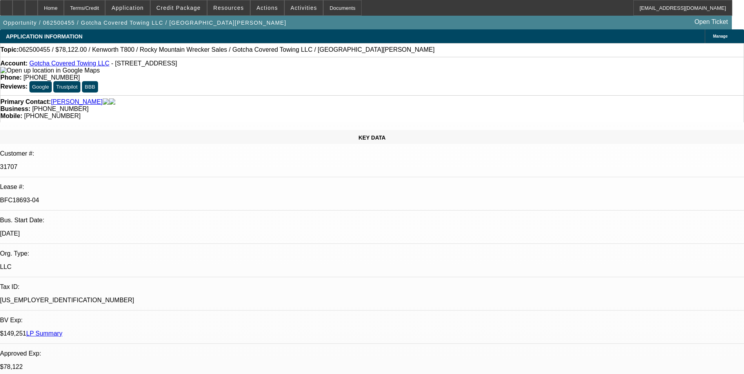
select select "0"
select select "0.1"
select select "0"
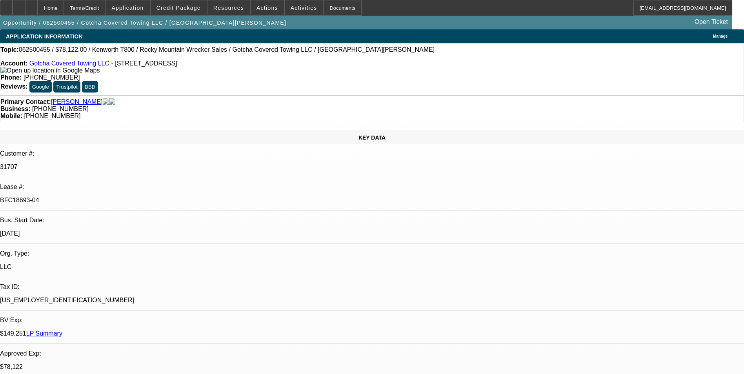
select select "0.1"
select select "0"
select select "0.1"
select select "0"
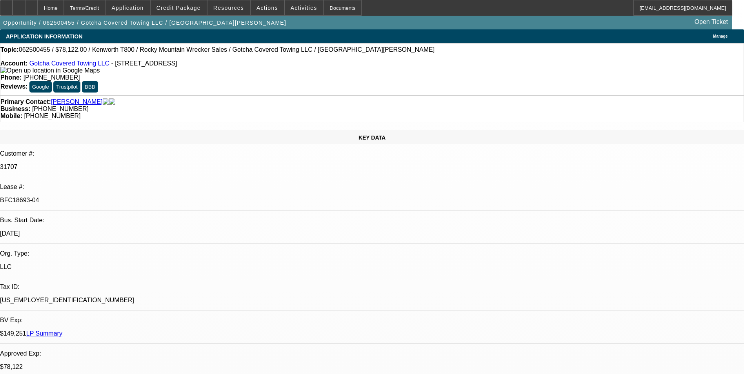
select select "2"
select select "0.1"
select select "1"
select select "3"
select select "4"
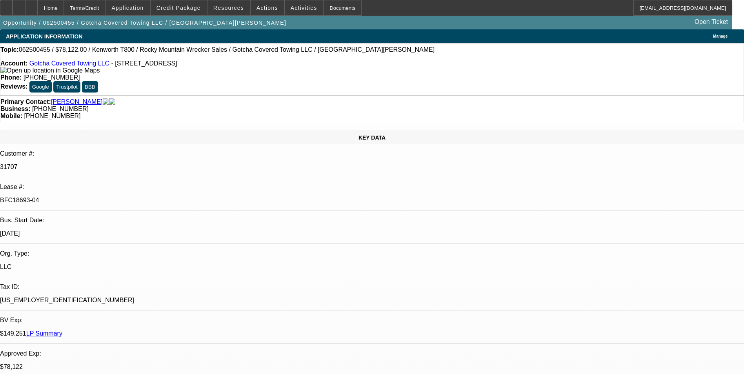
select select "1"
select select "3"
select select "4"
select select "1"
select select "3"
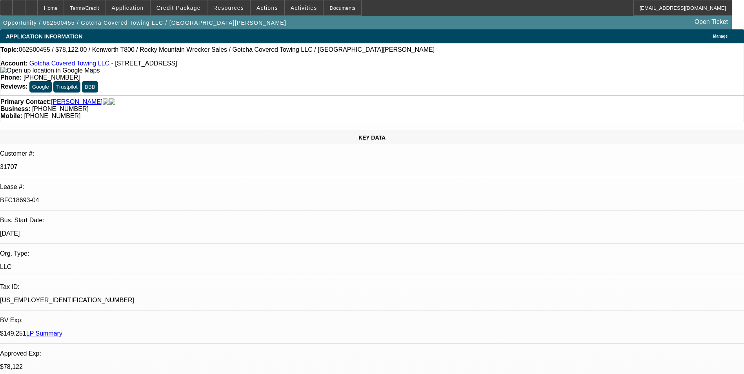
select select "4"
select select "1"
select select "2"
select select "4"
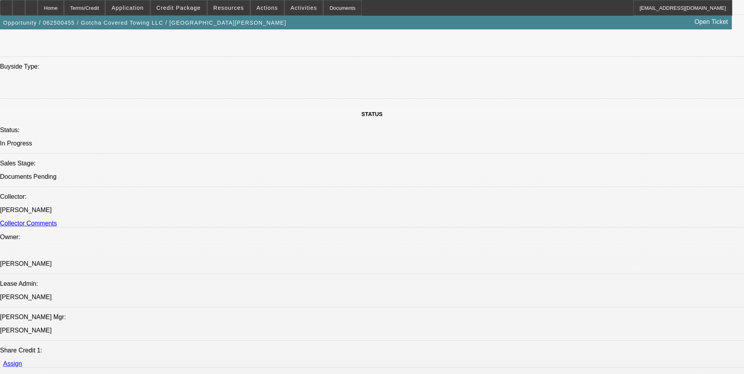
scroll to position [784, 0]
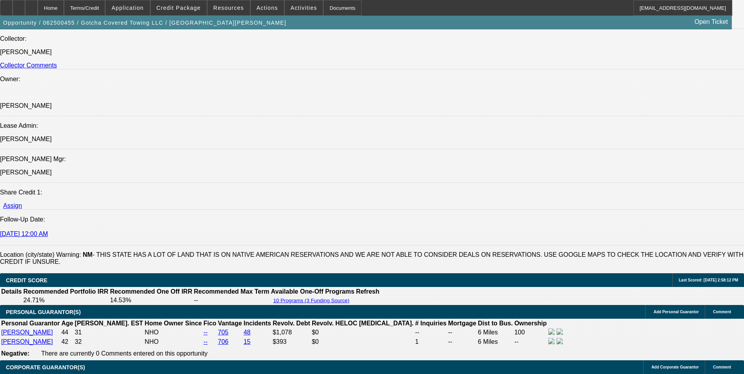
scroll to position [1137, 0]
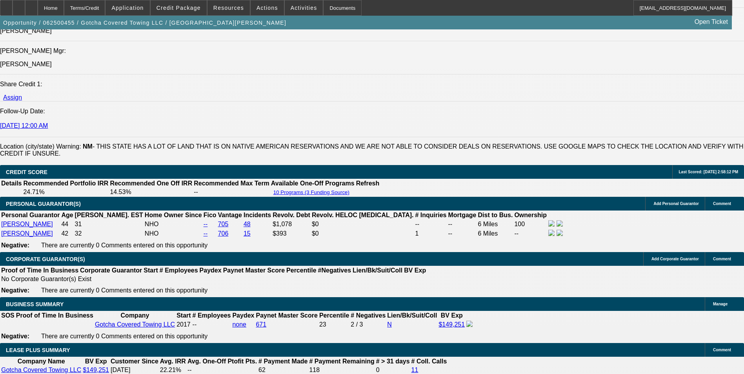
scroll to position [980, 0]
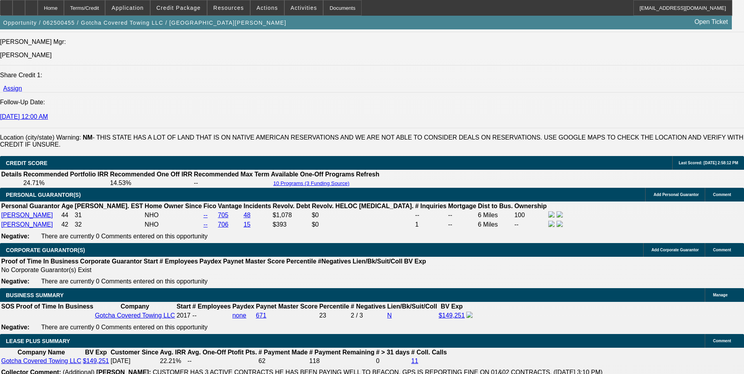
scroll to position [1058, 0]
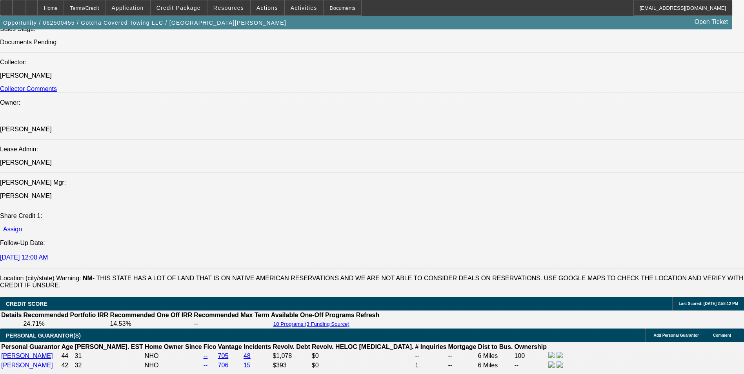
scroll to position [941, 0]
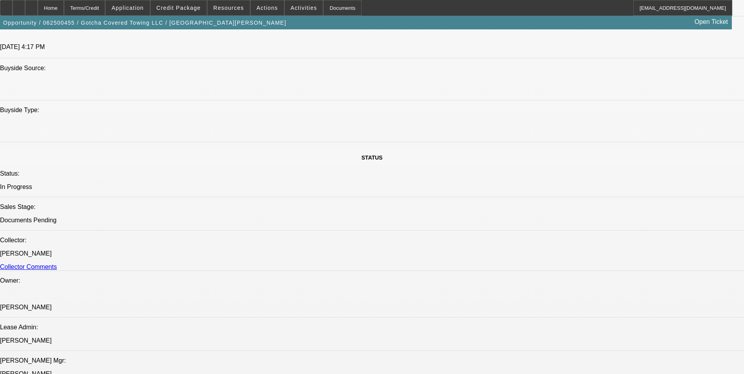
scroll to position [706, 0]
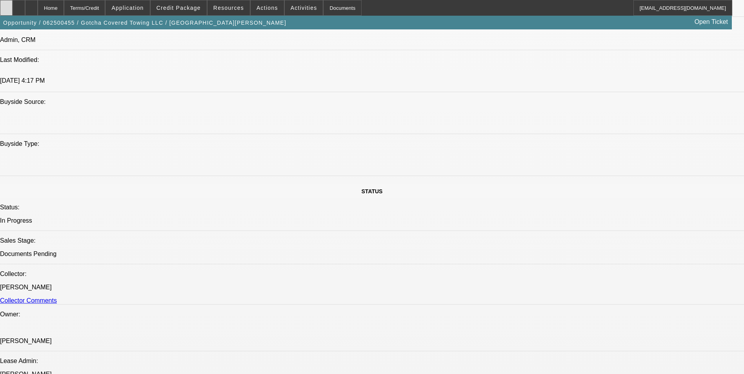
click at [13, 9] on div at bounding box center [6, 8] width 13 height 16
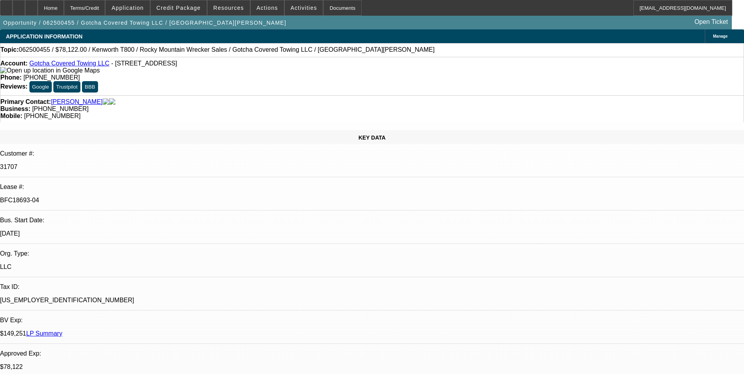
select select "0"
select select "0.1"
select select "0"
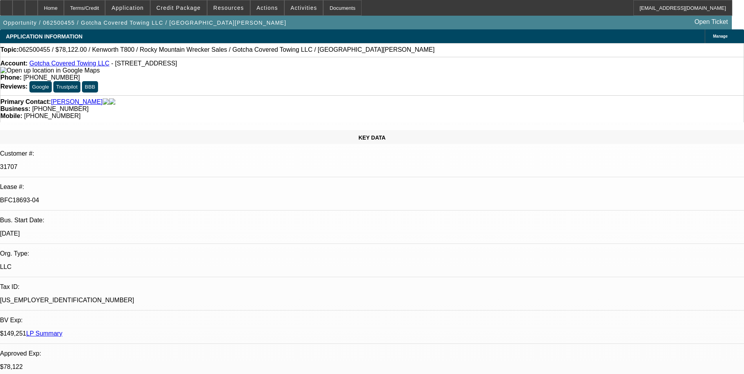
select select "0.1"
select select "0"
select select "0.1"
select select "0"
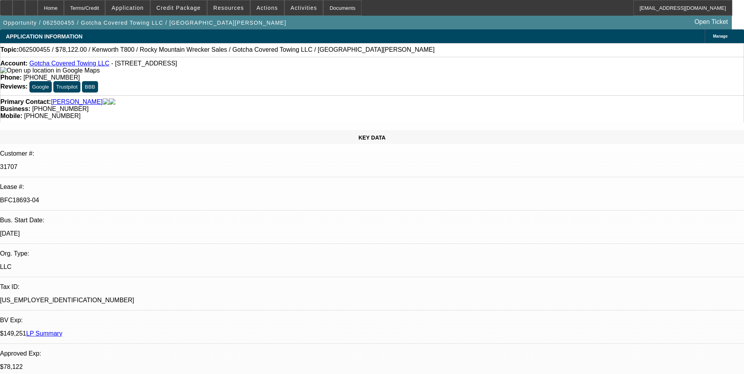
select select "2"
select select "0.1"
select select "1"
select select "3"
select select "4"
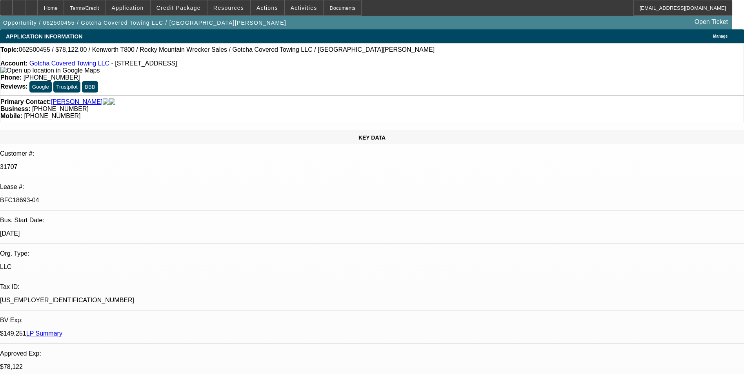
select select "1"
select select "3"
select select "4"
select select "1"
select select "3"
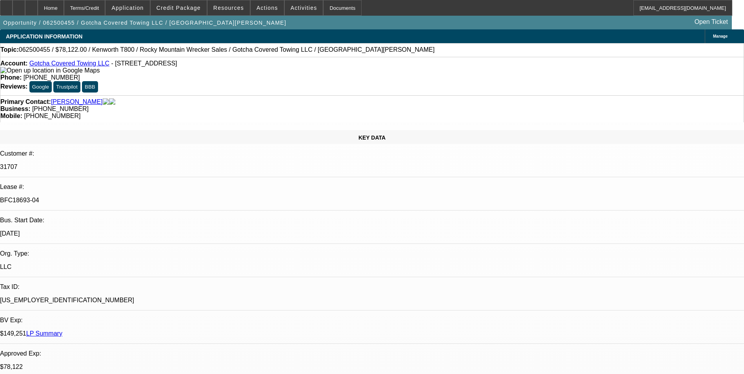
select select "4"
select select "1"
select select "2"
select select "4"
select select "0"
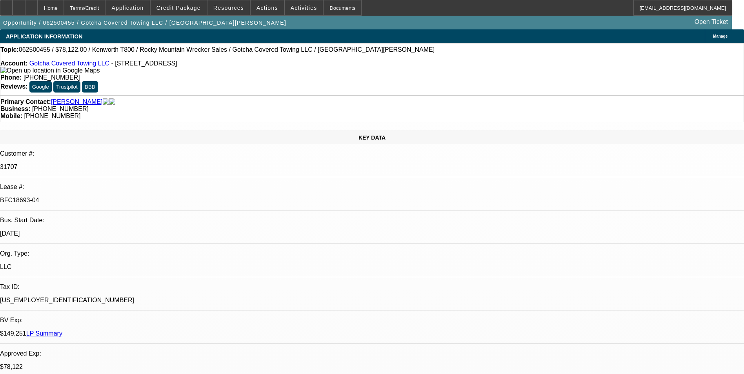
select select "0"
select select "0.1"
select select "0"
select select "0.1"
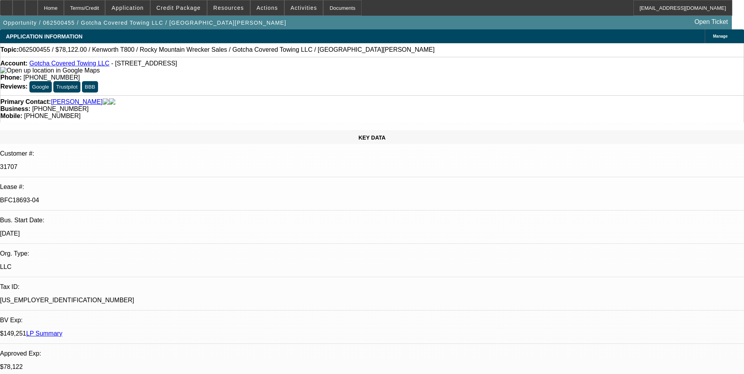
select select "0"
select select "0.1"
select select "0"
select select "2"
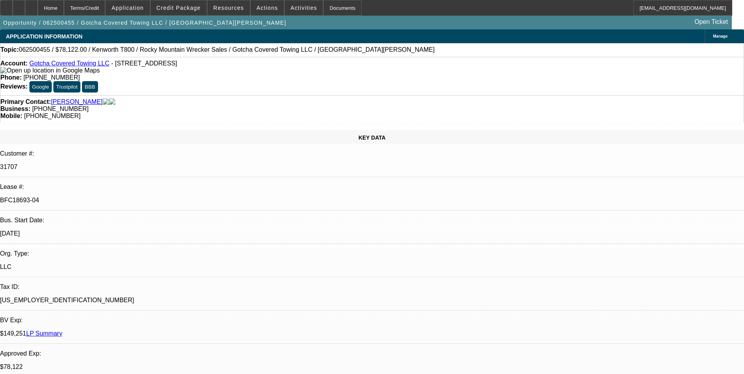
select select "0.1"
select select "1"
select select "3"
select select "4"
select select "1"
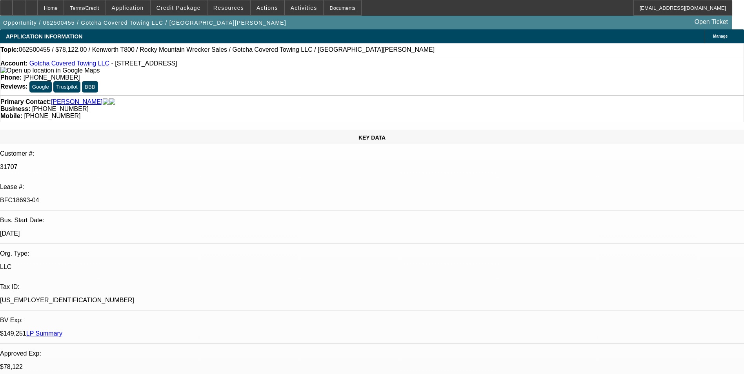
select select "3"
select select "4"
select select "1"
select select "3"
select select "4"
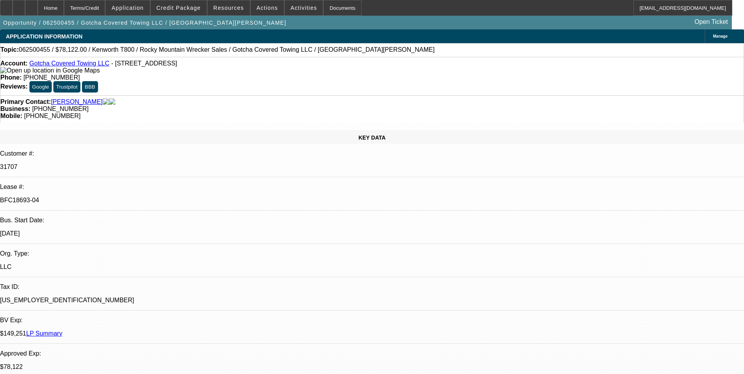
select select "1"
select select "2"
select select "4"
drag, startPoint x: 613, startPoint y: 86, endPoint x: 613, endPoint y: 81, distance: 5.1
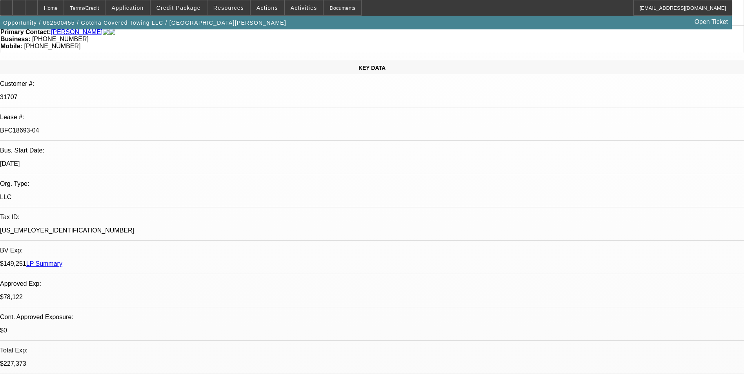
scroll to position [274, 0]
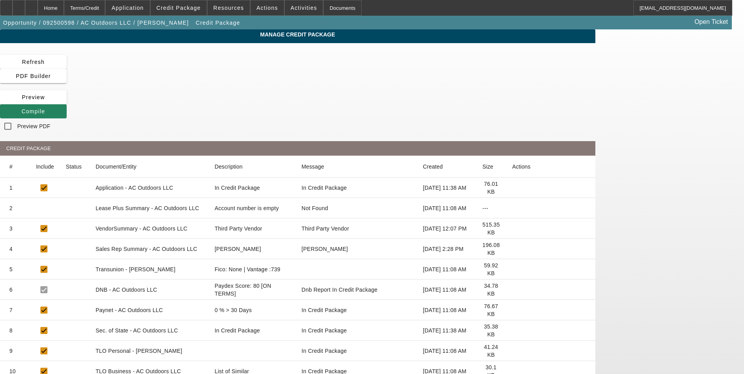
click at [692, 92] on app-manage-credit-package "Manage Credit Package Refresh PDF Builder Preview Compile Preview PDF CREDIT PA…" at bounding box center [372, 289] width 744 height 521
click at [55, 100] on app-manage-credit-package "Manage Credit Package Refresh PDF Builder Preview Compile Preview PDF CREDIT PA…" at bounding box center [372, 289] width 744 height 521
click at [64, 9] on div "Home" at bounding box center [51, 8] width 26 height 16
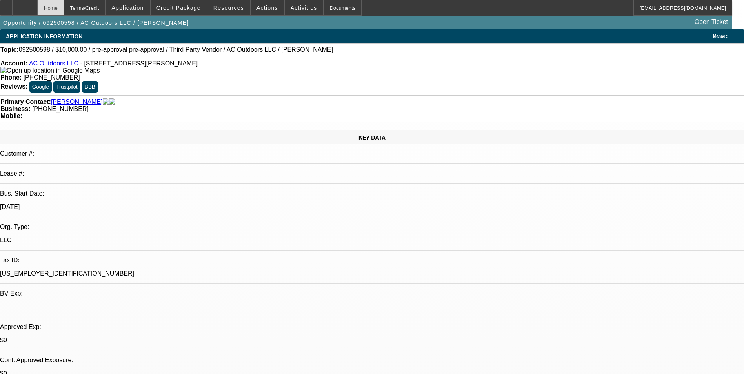
select select "0"
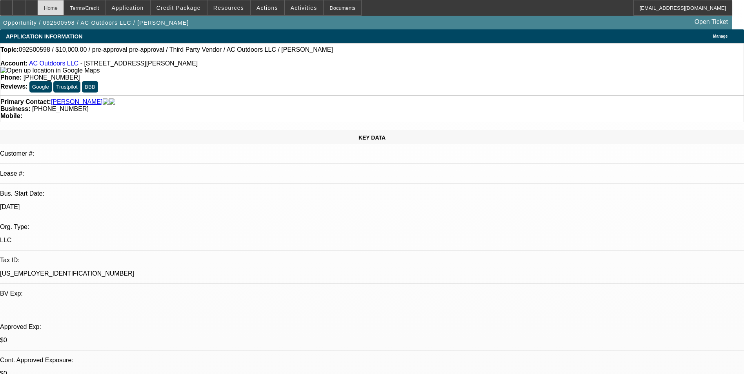
select select "0"
select select "1"
select select "2"
select select "6"
select select "1"
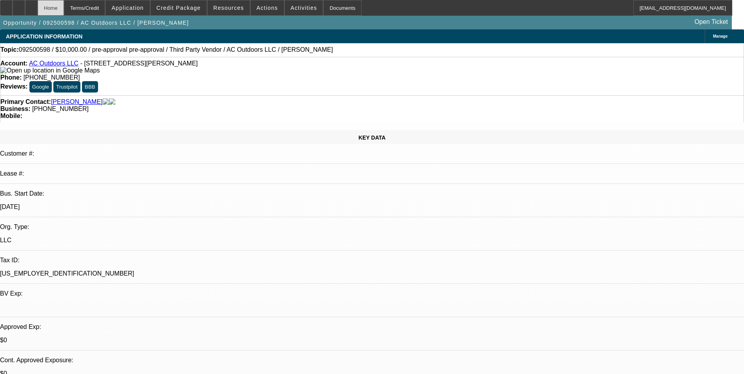
select select "2"
select select "6"
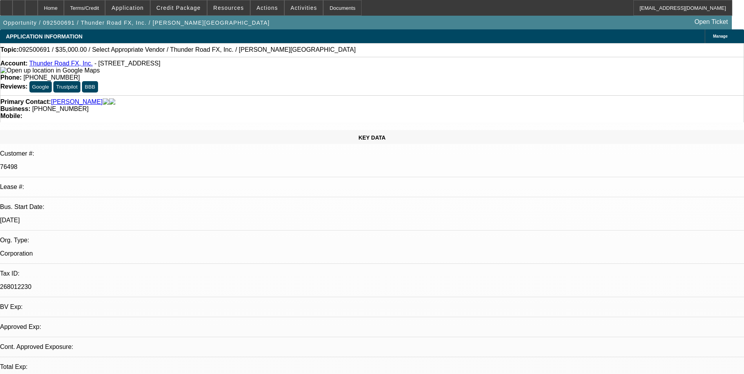
select select "0"
select select "2"
select select "0.1"
select select "1"
select select "2"
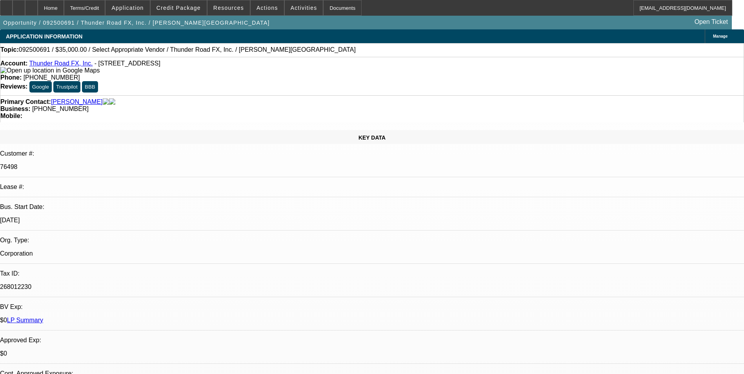
select select "4"
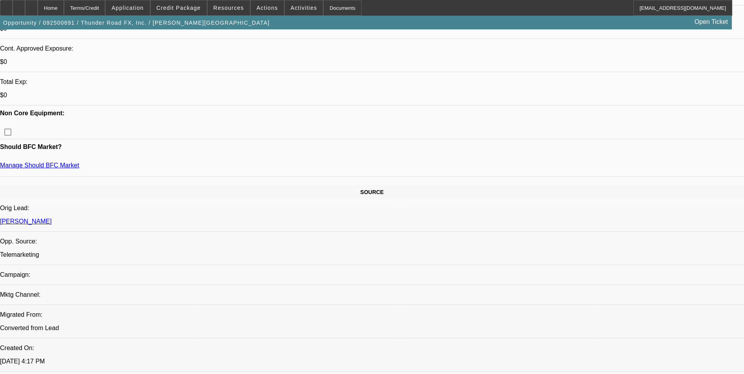
scroll to position [431, 0]
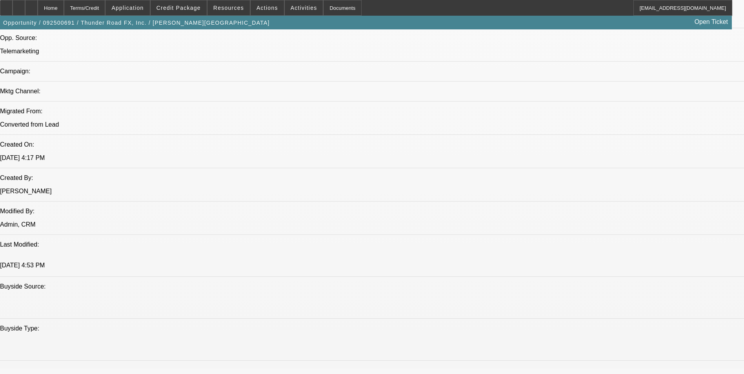
scroll to position [470, 0]
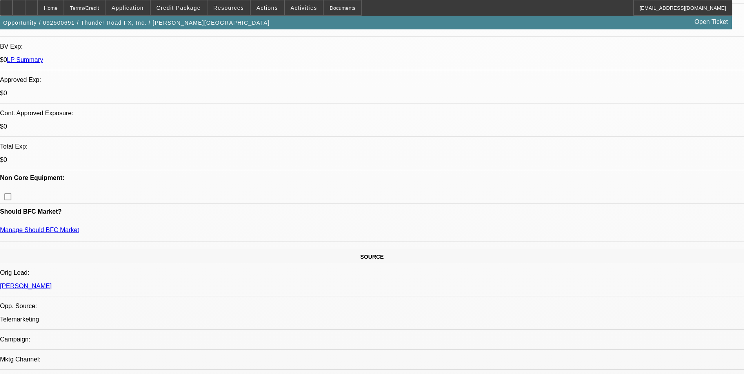
scroll to position [274, 0]
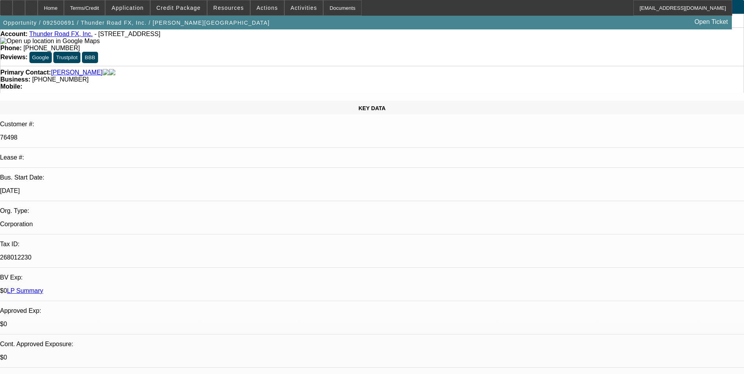
scroll to position [0, 0]
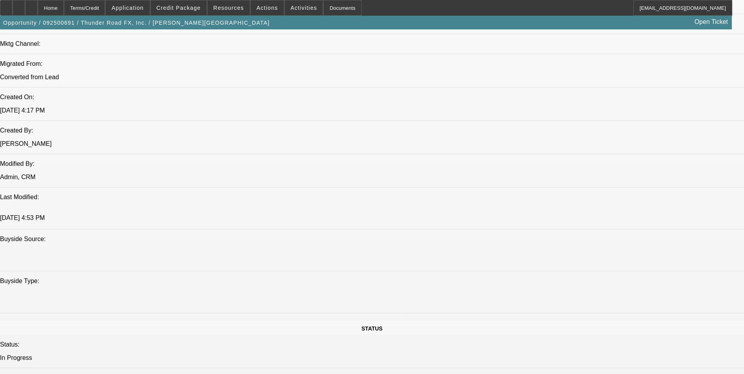
scroll to position [627, 0]
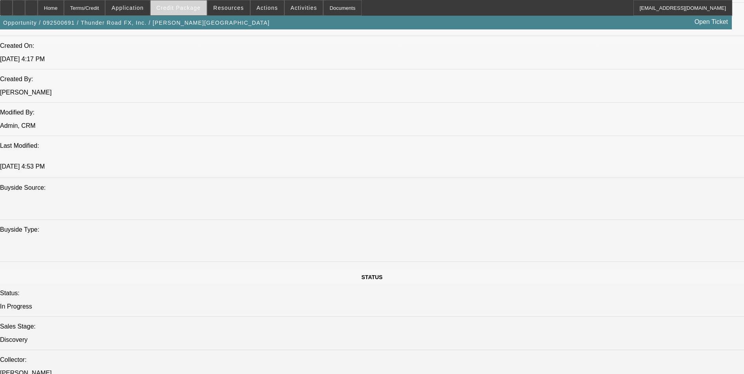
click at [184, 11] on span at bounding box center [179, 7] width 56 height 19
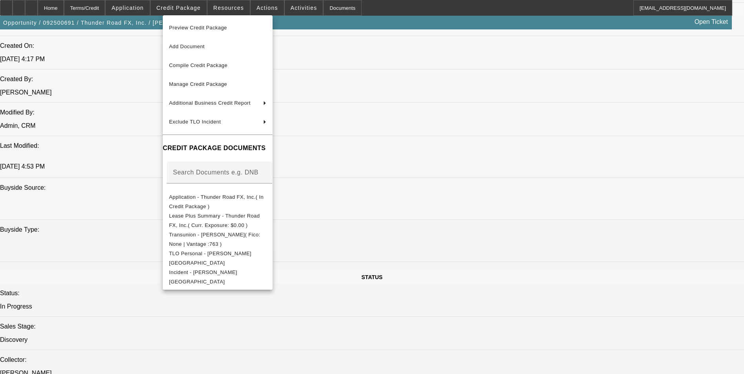
click at [374, 211] on div at bounding box center [372, 187] width 744 height 374
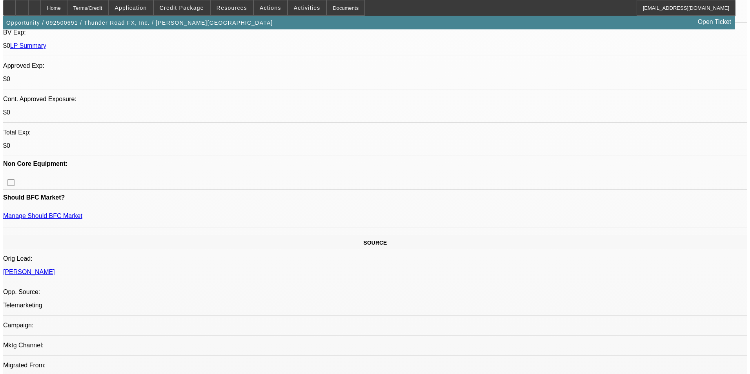
scroll to position [0, 0]
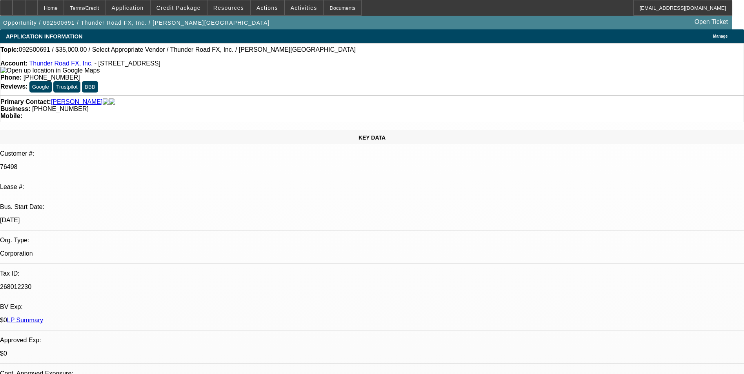
drag, startPoint x: 393, startPoint y: 210, endPoint x: 407, endPoint y: 178, distance: 35.1
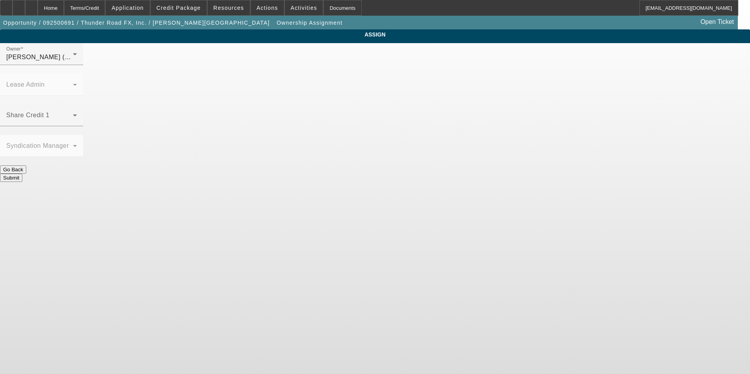
click at [73, 62] on div "[PERSON_NAME] (Lvl 1)" at bounding box center [39, 57] width 67 height 9
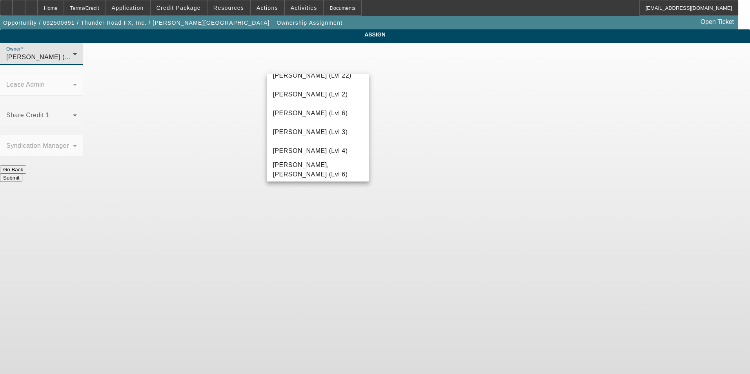
scroll to position [1103, 0]
click at [316, 133] on span "[PERSON_NAME] (Lvl 3)" at bounding box center [310, 131] width 75 height 9
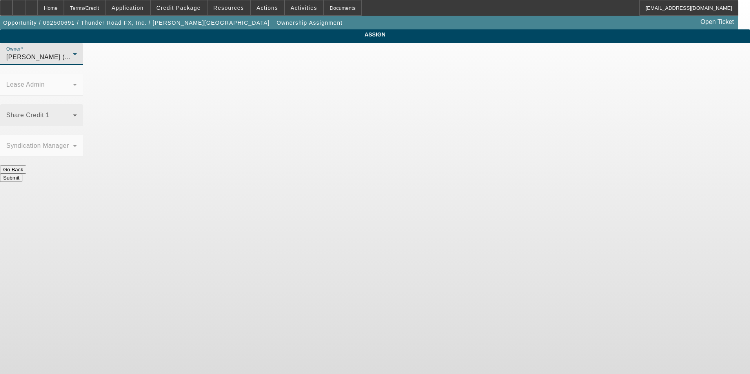
click at [73, 114] on span at bounding box center [39, 118] width 67 height 9
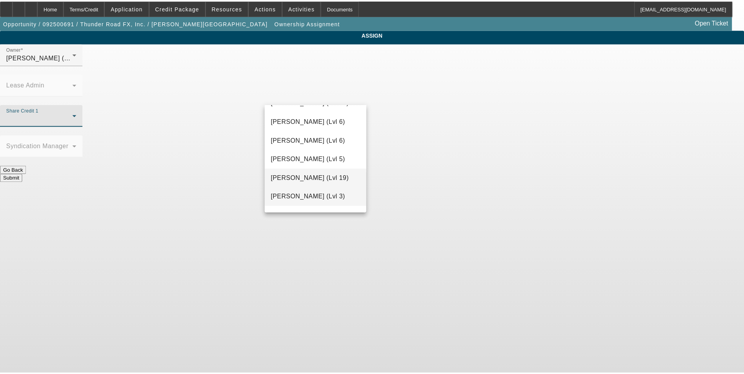
scroll to position [650, 0]
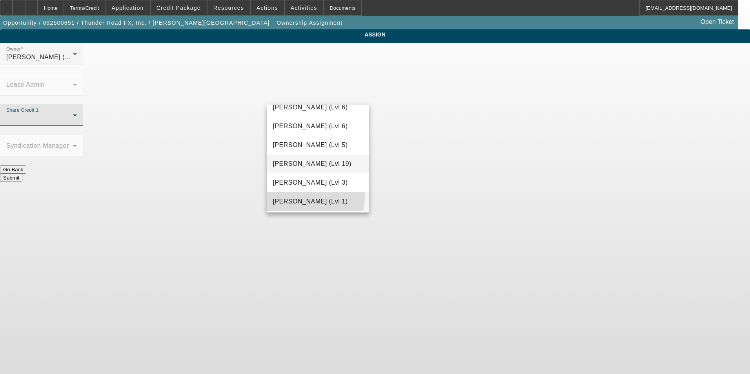
click at [300, 196] on mat-option "[PERSON_NAME] (Lvl 1)" at bounding box center [318, 201] width 103 height 19
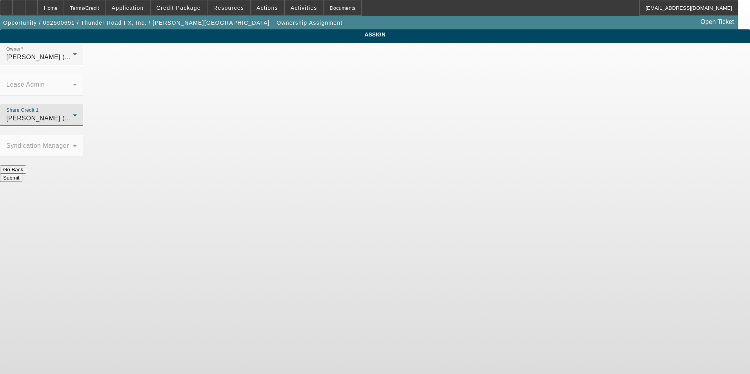
click at [22, 174] on button "Submit" at bounding box center [11, 178] width 22 height 8
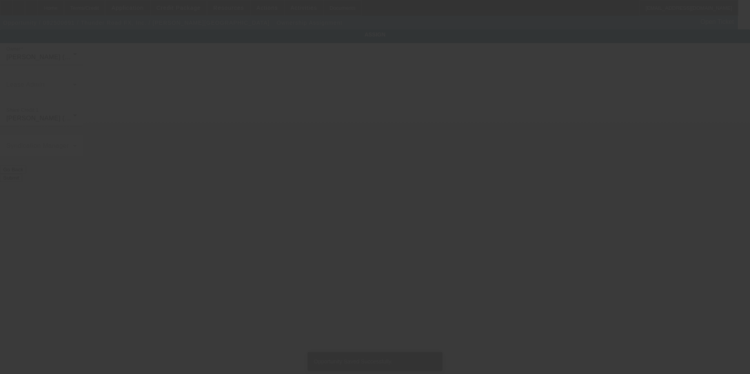
click at [305, 229] on div at bounding box center [375, 187] width 750 height 374
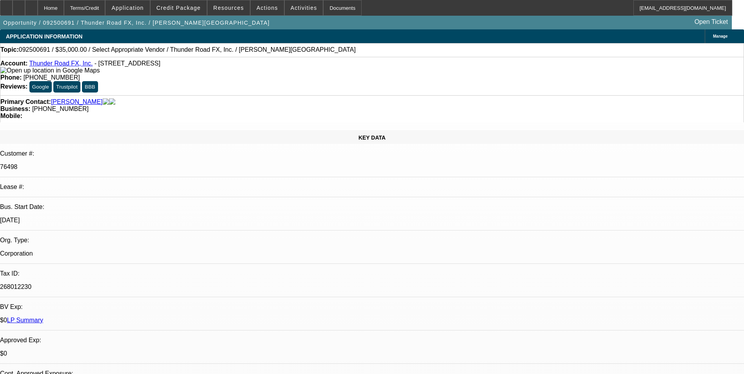
select select "0"
select select "2"
select select "0.1"
select select "4"
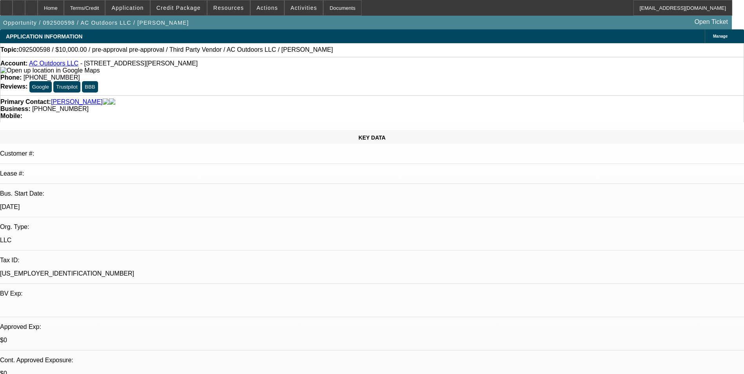
select select "0"
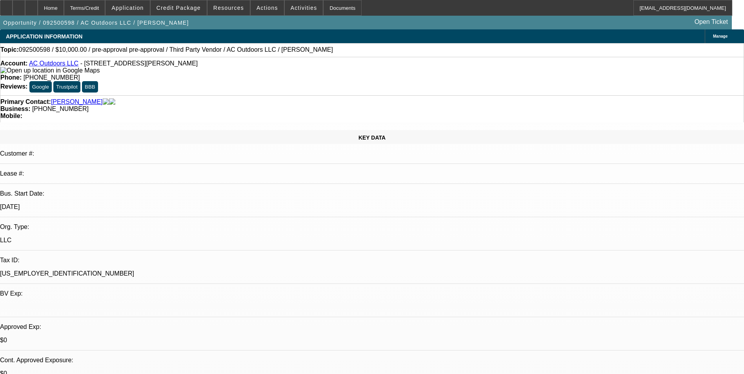
select select "0"
select select "1"
select select "2"
select select "6"
select select "1"
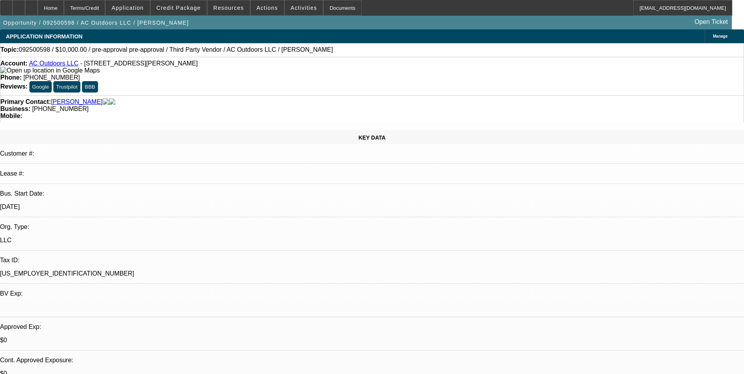
select select "2"
select select "6"
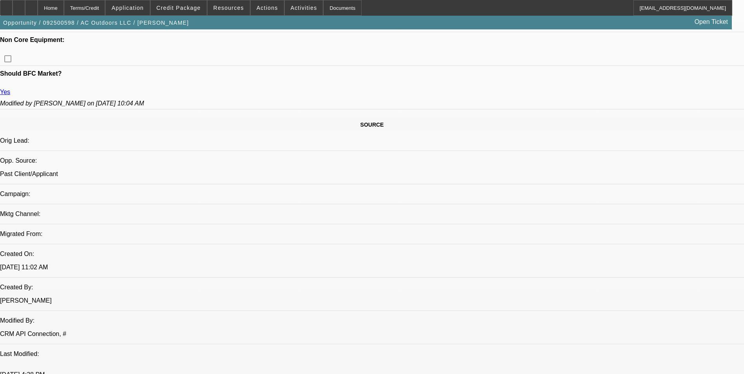
scroll to position [353, 0]
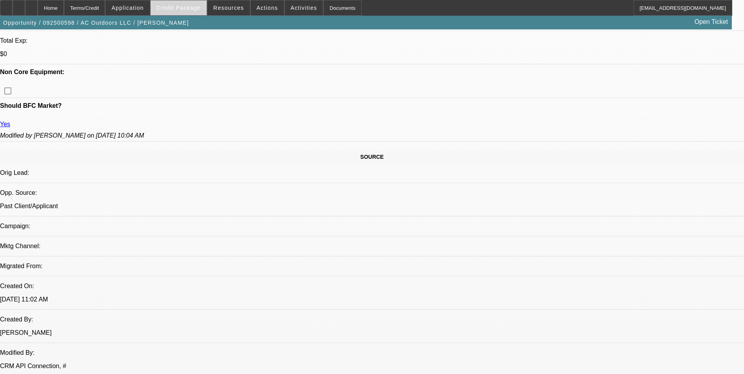
click at [189, 7] on span "Credit Package" at bounding box center [178, 8] width 44 height 6
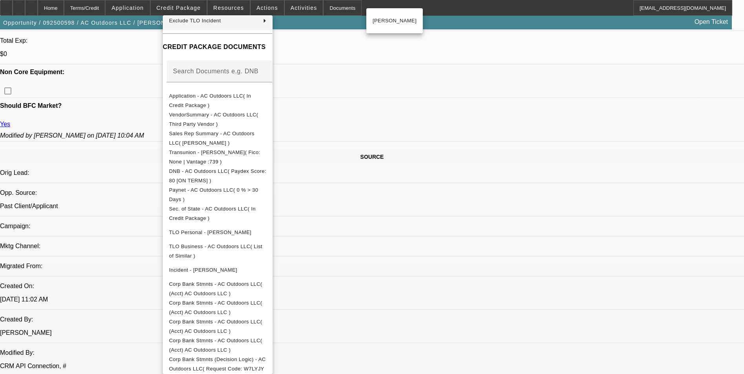
scroll to position [0, 0]
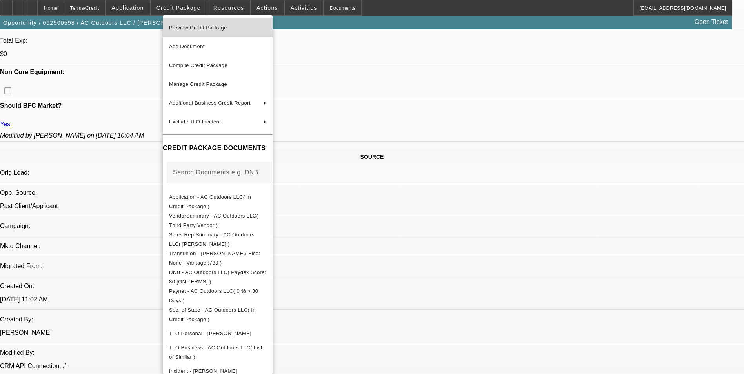
click at [204, 27] on span "Preview Credit Package" at bounding box center [198, 28] width 58 height 6
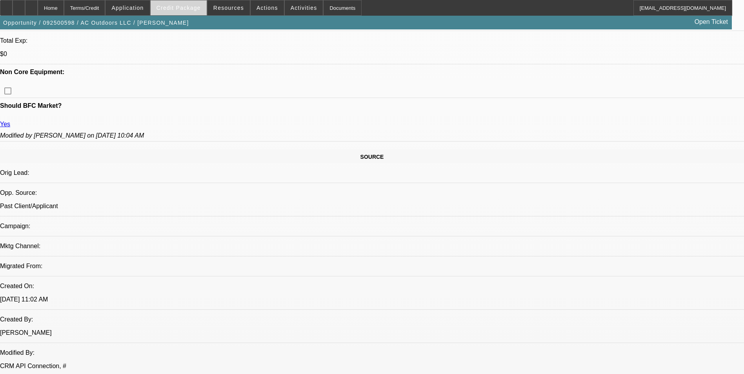
click at [197, 9] on span "Credit Package" at bounding box center [178, 8] width 44 height 6
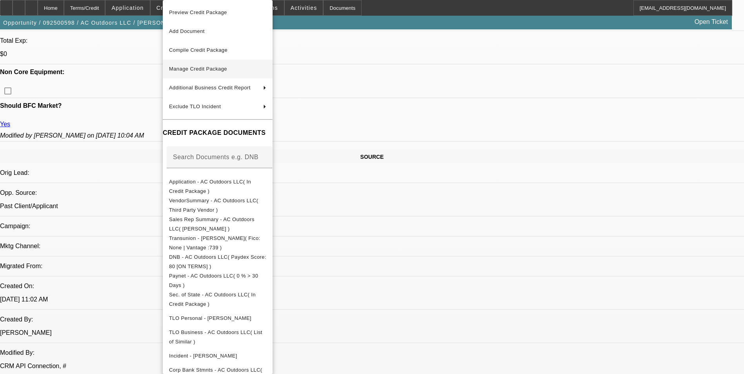
click at [218, 71] on span "Manage Credit Package" at bounding box center [198, 69] width 58 height 6
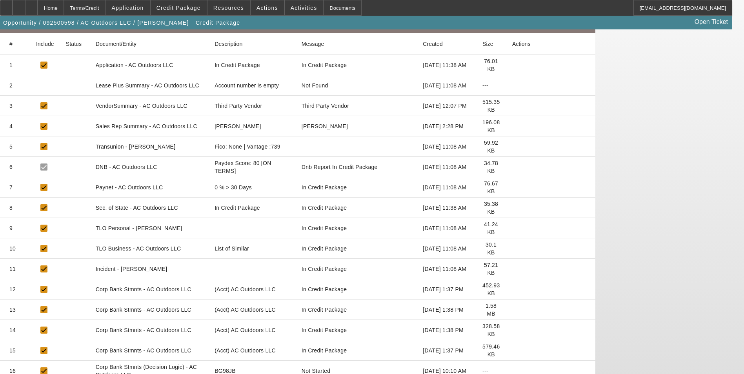
scroll to position [127, 0]
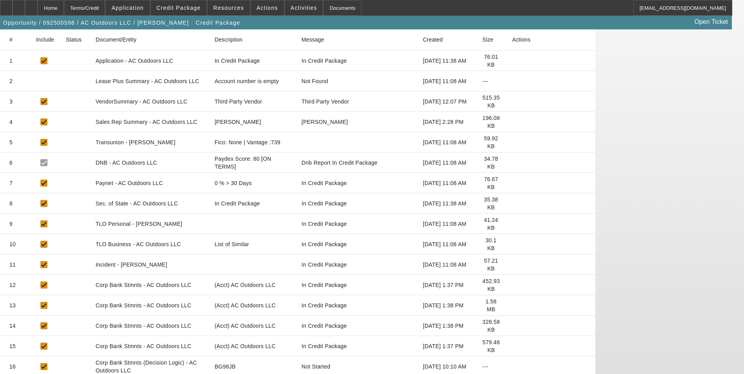
click at [512, 285] on icon at bounding box center [512, 285] width 0 height 0
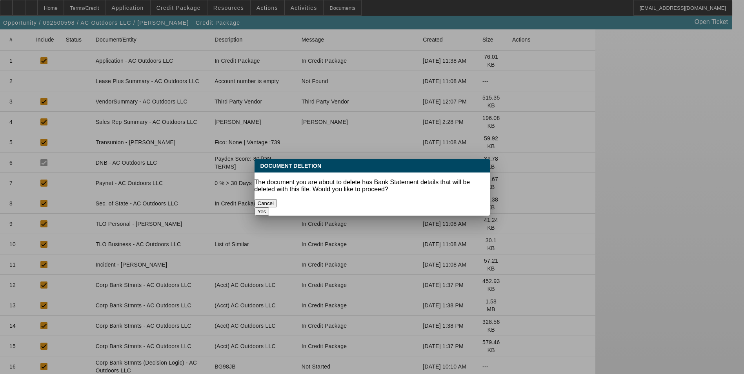
click at [269, 207] on button "Yes" at bounding box center [261, 211] width 15 height 8
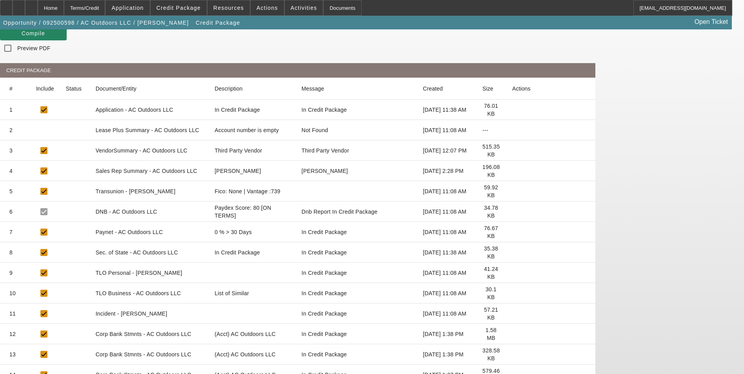
scroll to position [107, 0]
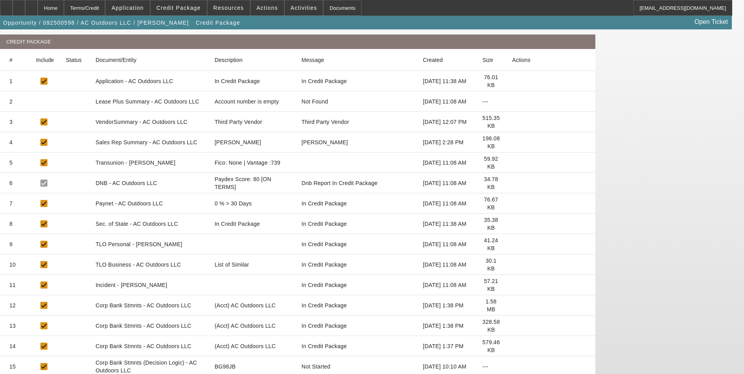
click at [512, 305] on icon at bounding box center [512, 305] width 0 height 0
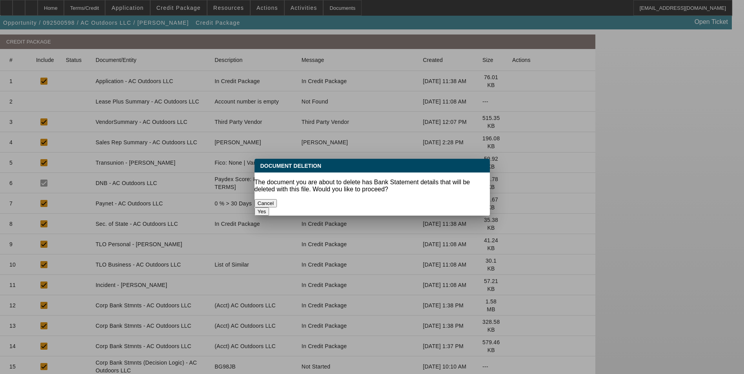
click at [269, 207] on button "Yes" at bounding box center [261, 211] width 15 height 8
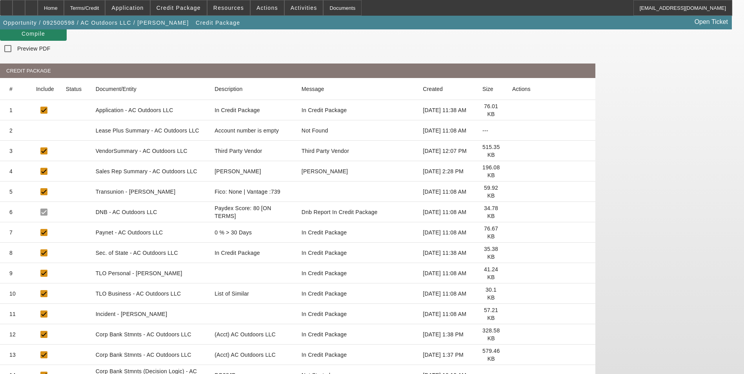
scroll to position [78, 0]
click at [512, 334] on icon at bounding box center [512, 334] width 0 height 0
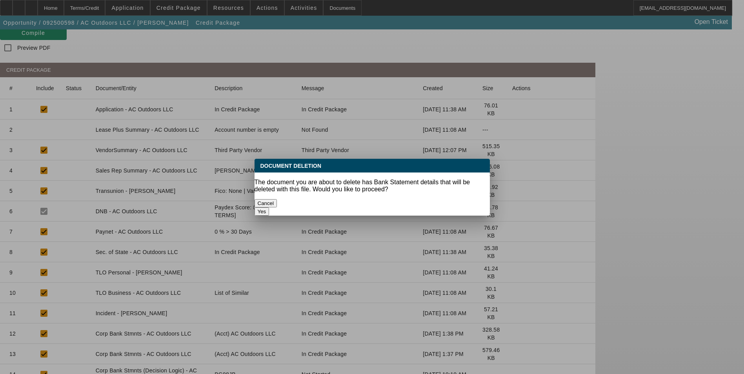
scroll to position [0, 0]
click at [269, 207] on button "Yes" at bounding box center [261, 211] width 15 height 8
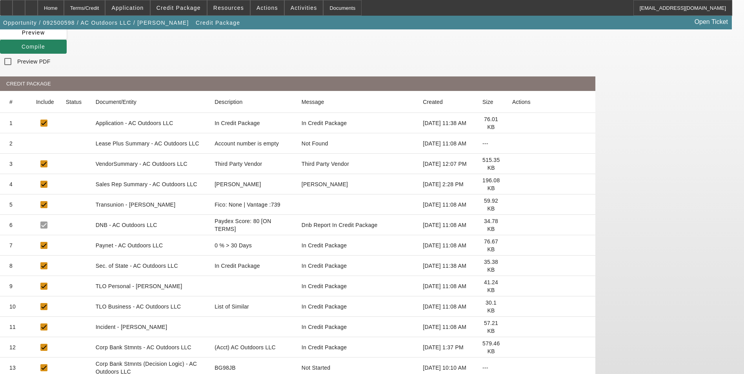
scroll to position [66, 0]
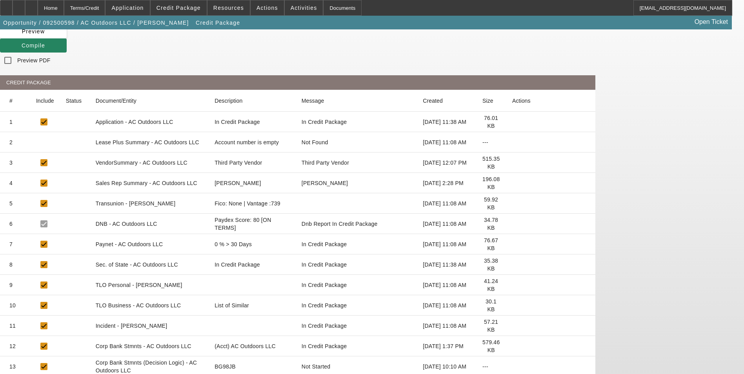
click at [512, 346] on icon at bounding box center [512, 346] width 0 height 0
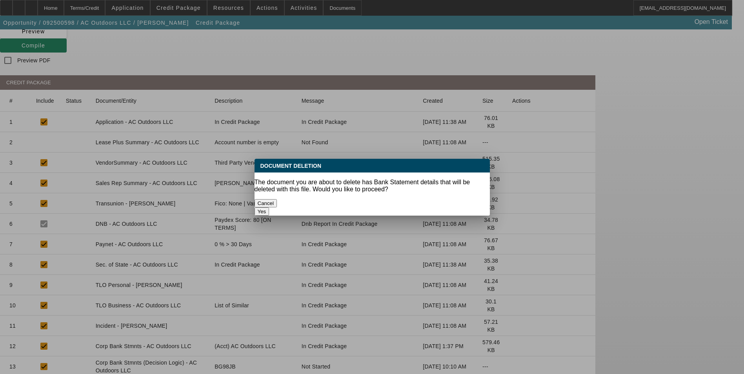
scroll to position [0, 0]
click at [269, 207] on button "Yes" at bounding box center [261, 211] width 15 height 8
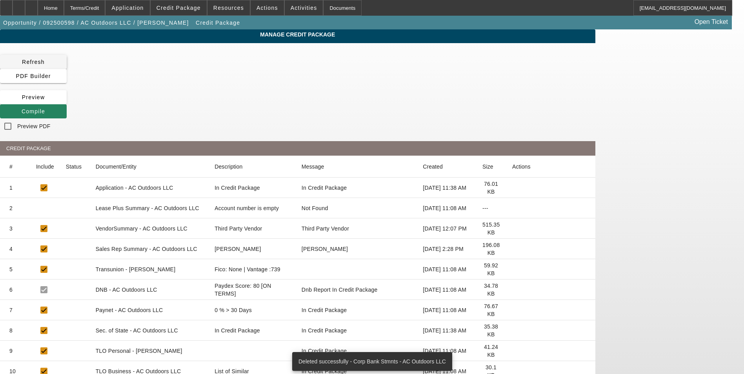
click at [45, 63] on span "Refresh" at bounding box center [33, 62] width 23 height 6
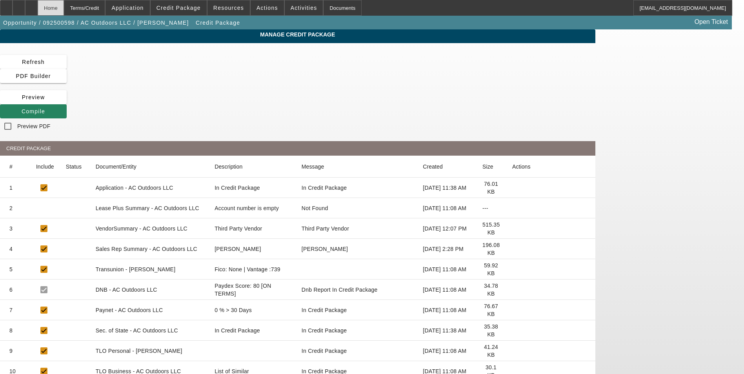
click at [64, 9] on div "Home" at bounding box center [51, 8] width 26 height 16
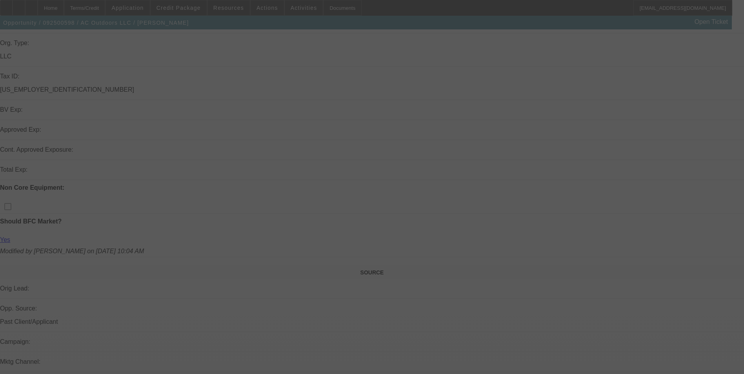
scroll to position [235, 0]
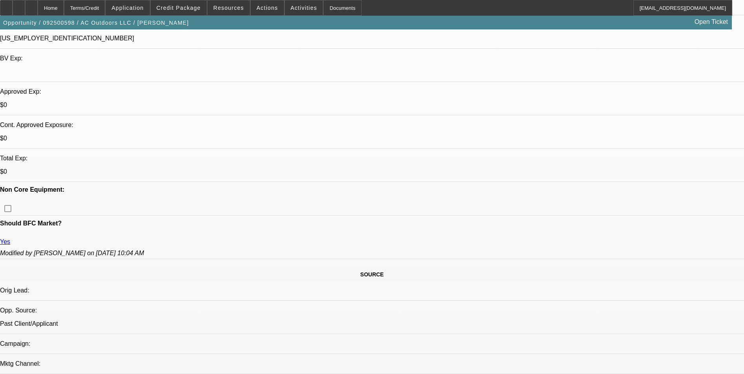
select select "0"
select select "2"
select select "0"
select select "6"
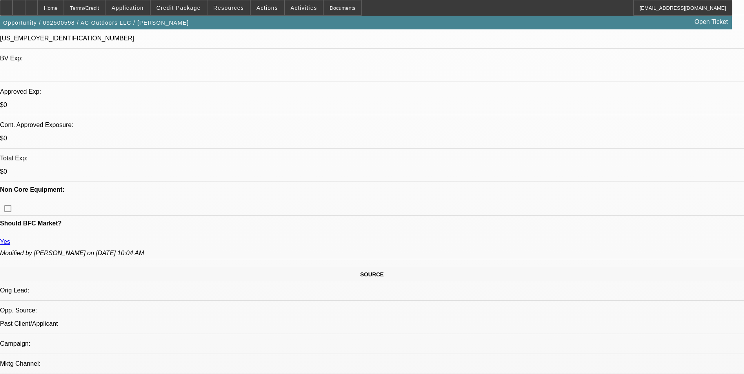
select select "0"
select select "2"
select select "0"
select select "6"
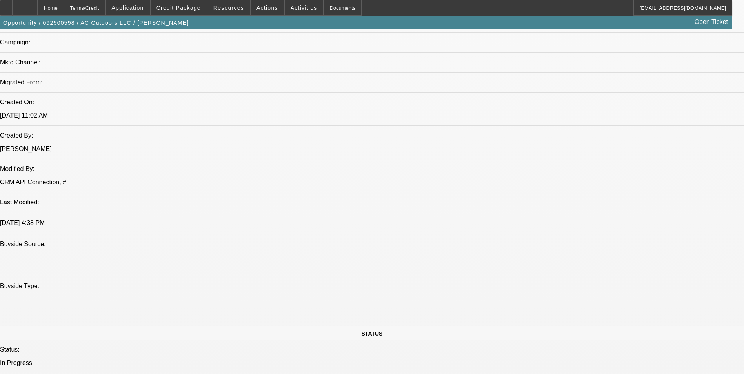
scroll to position [588, 0]
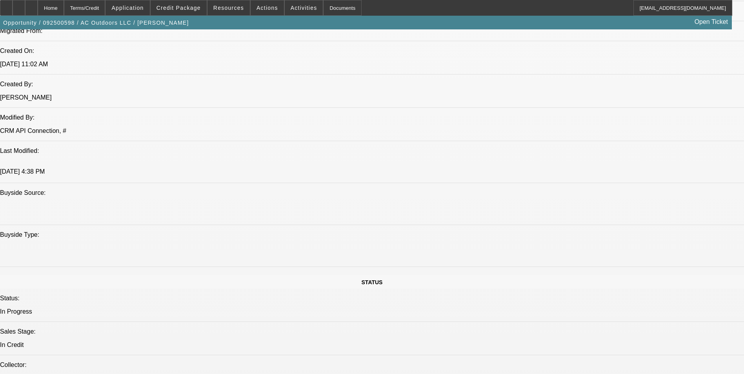
radio input "true"
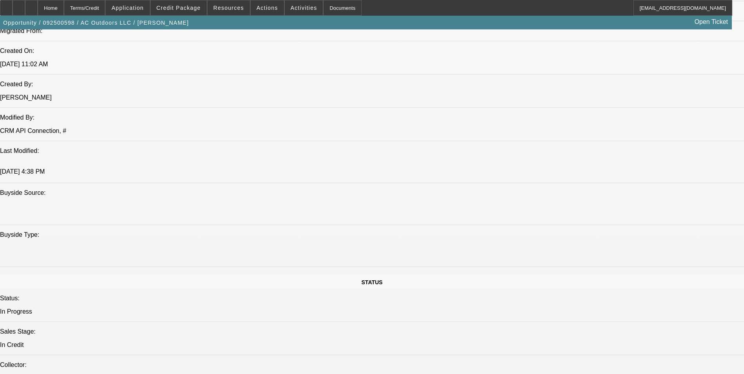
type textarea "Decision Logic pulled DL365 instead of DL90 and system would not import. I expo…"
radio input "true"
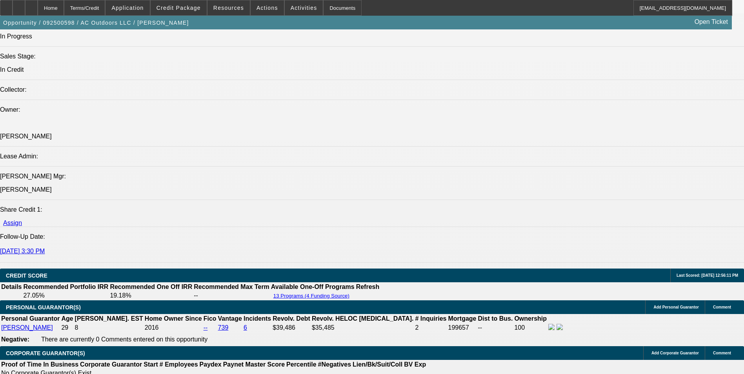
scroll to position [862, 0]
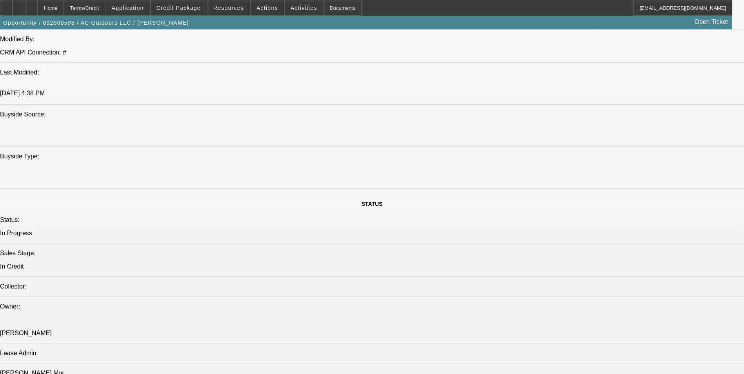
scroll to position [78, 0]
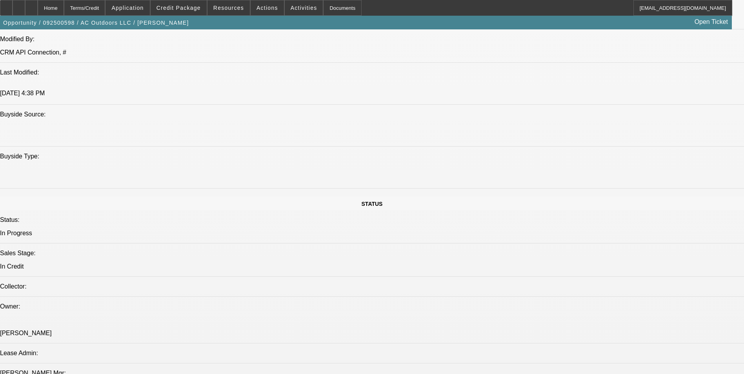
scroll to position [0, 0]
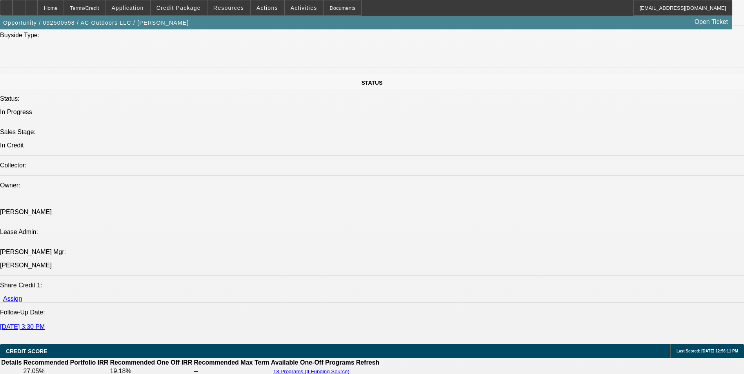
scroll to position [784, 0]
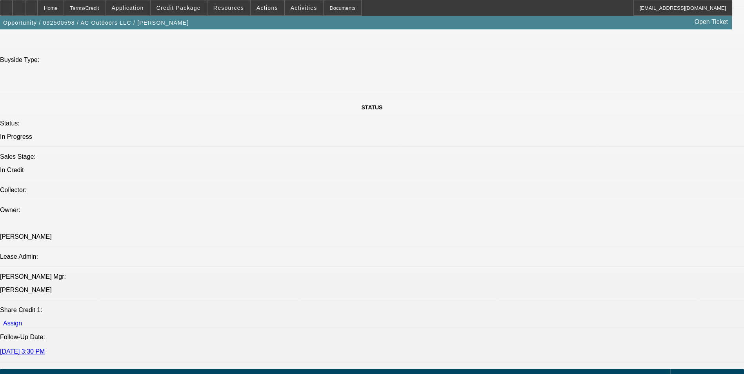
scroll to position [745, 0]
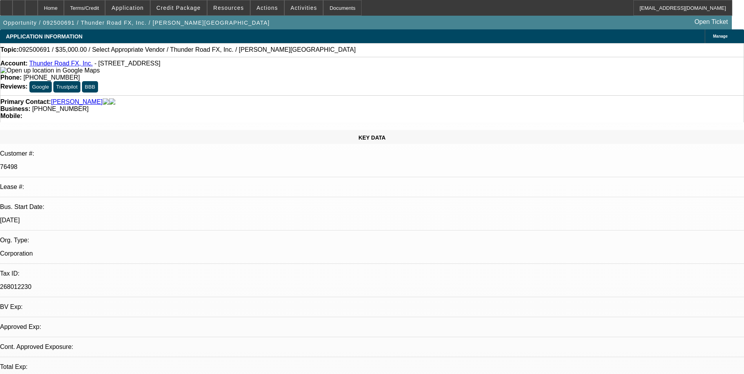
select select "0"
select select "2"
select select "0.1"
select select "1"
select select "2"
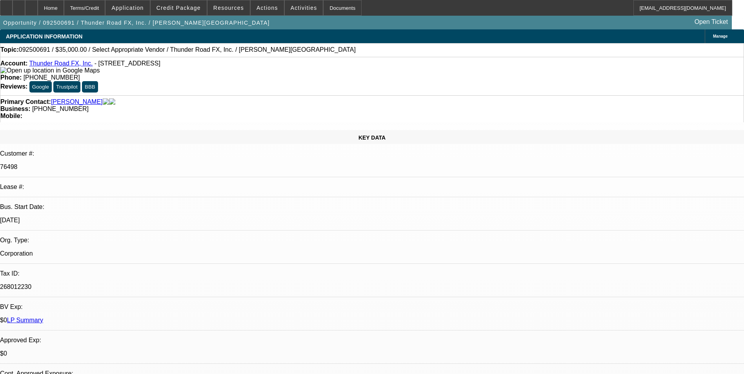
select select "4"
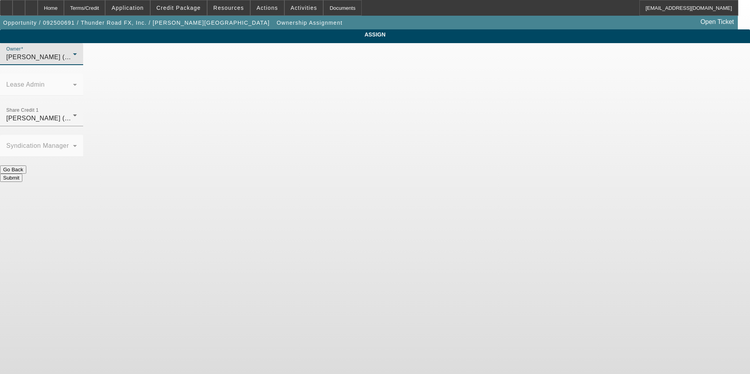
click at [73, 62] on div "[PERSON_NAME] (Lvl 3)" at bounding box center [39, 57] width 67 height 9
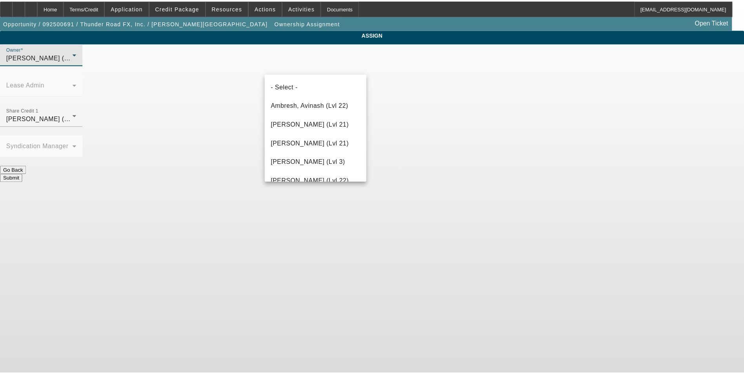
scroll to position [718, 0]
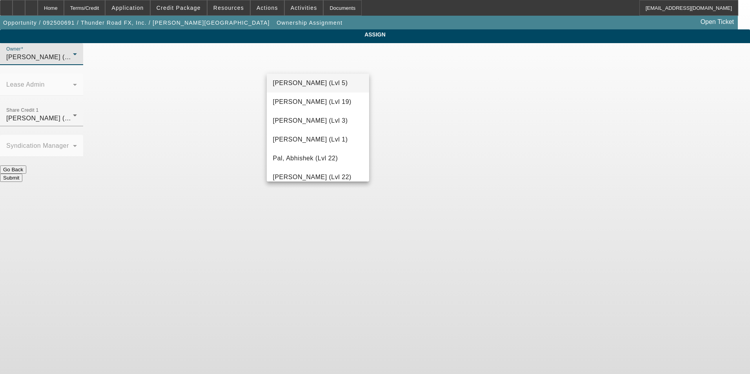
click at [318, 85] on span "[PERSON_NAME] (Lvl 5)" at bounding box center [310, 82] width 75 height 9
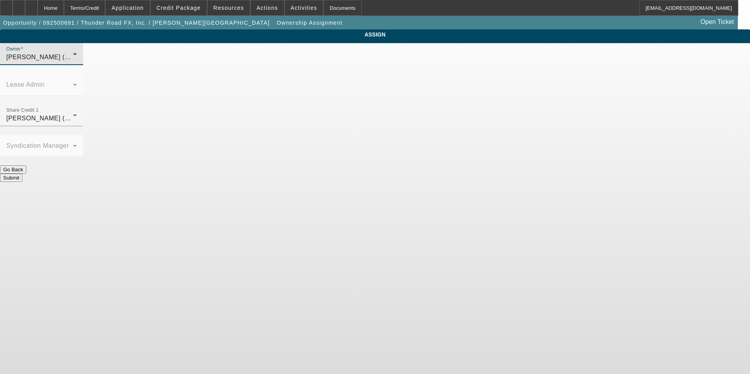
click at [22, 174] on button "Submit" at bounding box center [11, 178] width 22 height 8
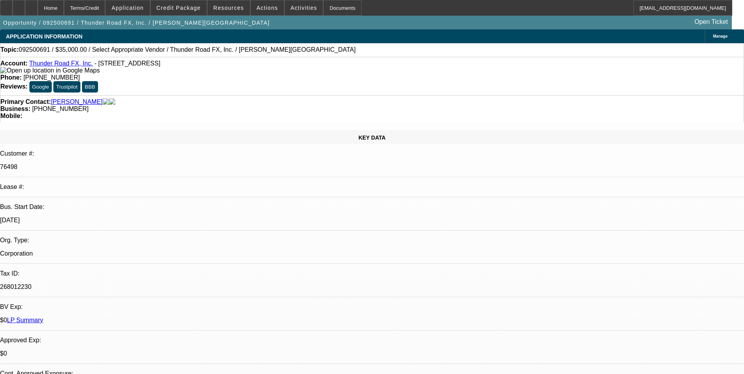
select select "0"
select select "2"
select select "0.1"
select select "4"
